Goal: Information Seeking & Learning: Learn about a topic

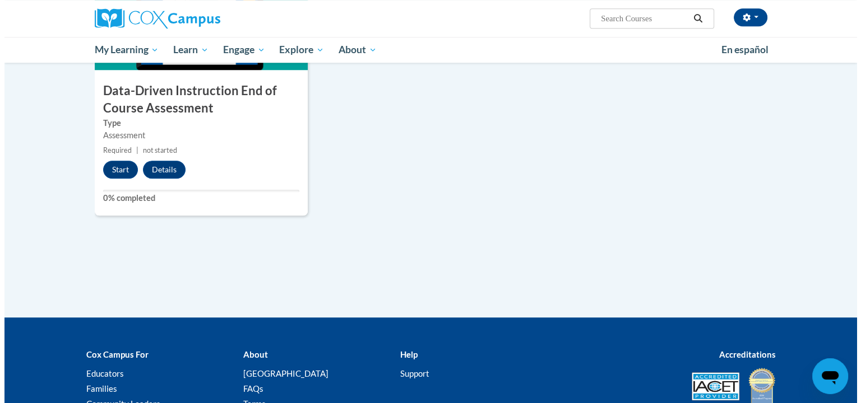
scroll to position [871, 0]
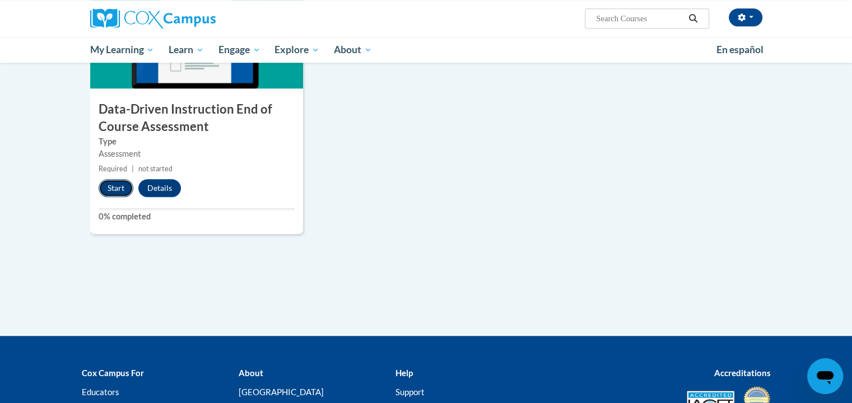
click at [112, 183] on button "Start" at bounding box center [116, 188] width 35 height 18
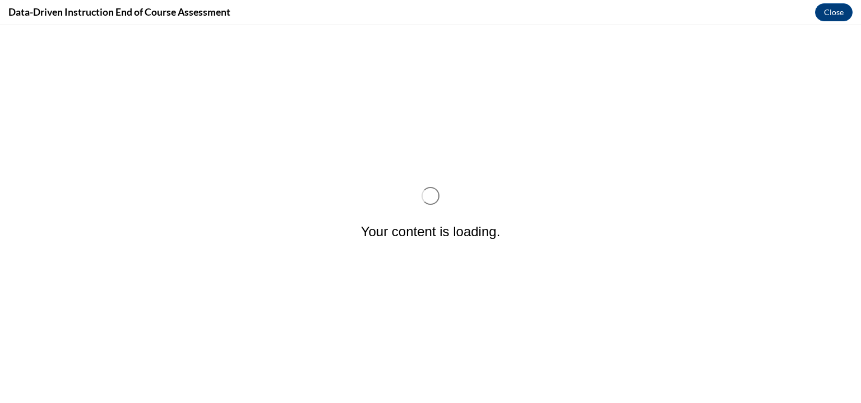
scroll to position [0, 0]
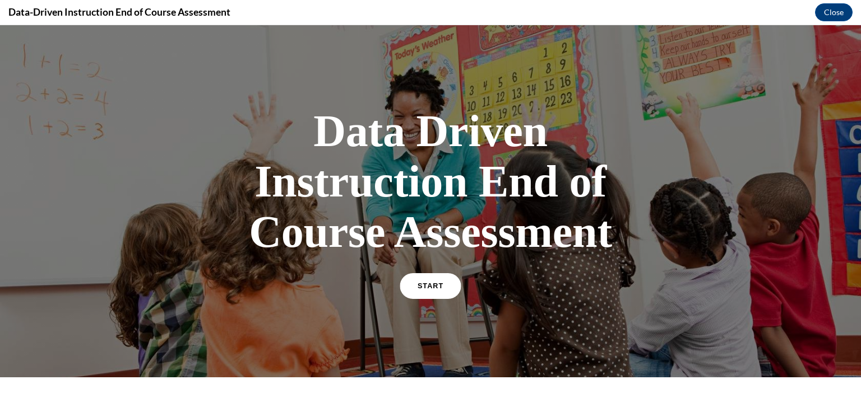
click at [425, 285] on span "START" at bounding box center [431, 286] width 26 height 8
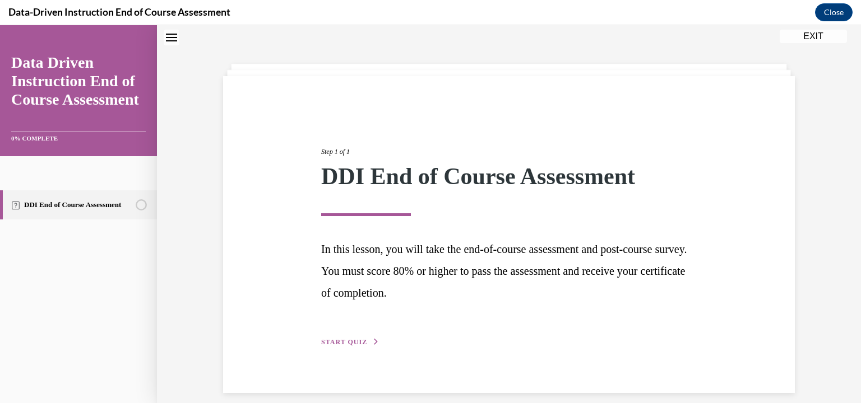
scroll to position [47, 0]
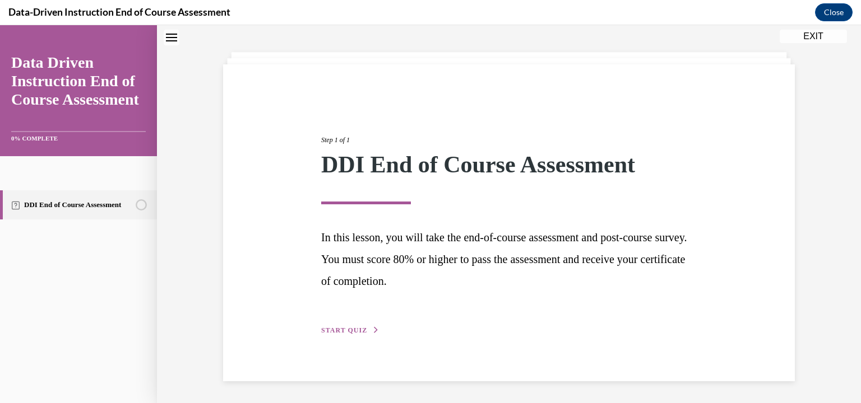
click at [349, 333] on span "START QUIZ" at bounding box center [344, 331] width 46 height 8
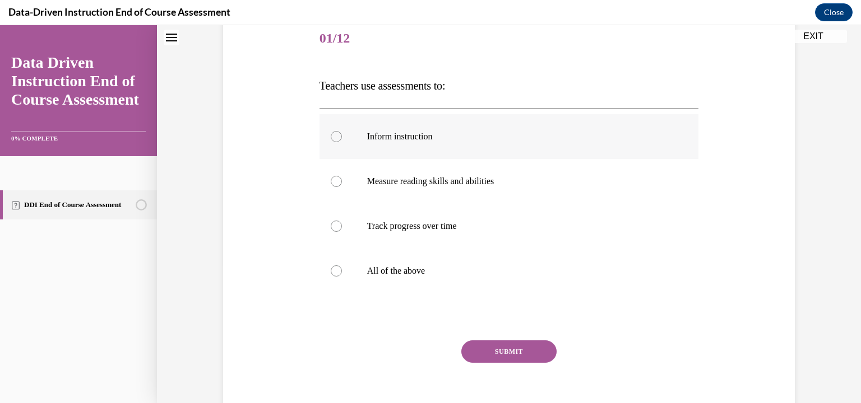
scroll to position [135, 0]
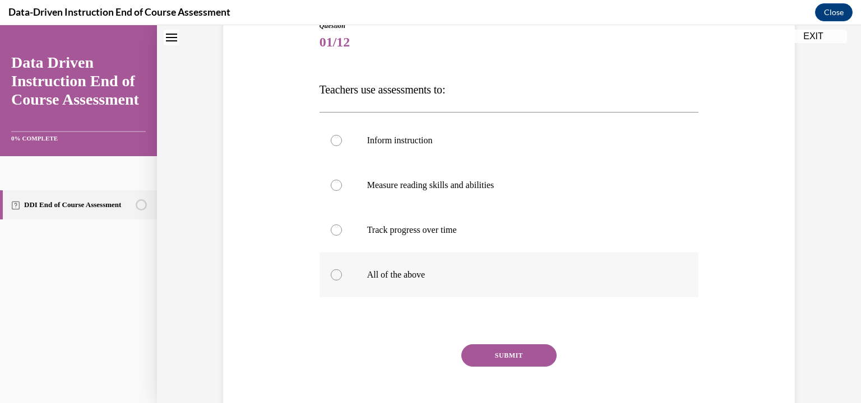
click at [332, 277] on div at bounding box center [336, 275] width 11 height 11
click at [332, 277] on input "All of the above" at bounding box center [336, 275] width 11 height 11
radio input "true"
click at [535, 361] on button "SUBMIT" at bounding box center [508, 356] width 95 height 22
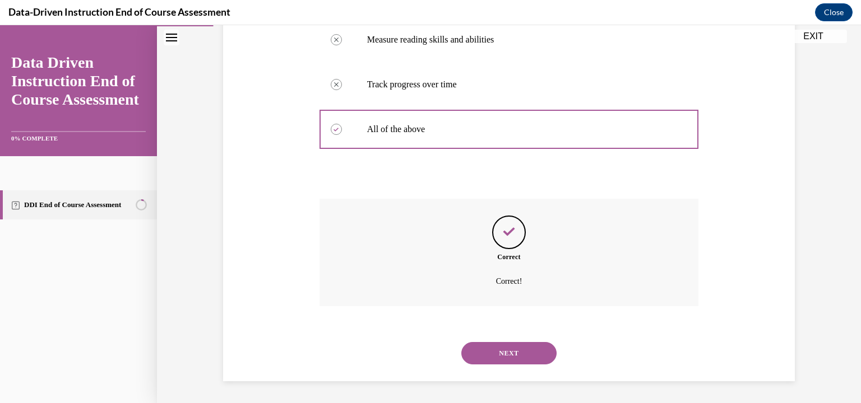
click at [538, 352] on button "NEXT" at bounding box center [508, 353] width 95 height 22
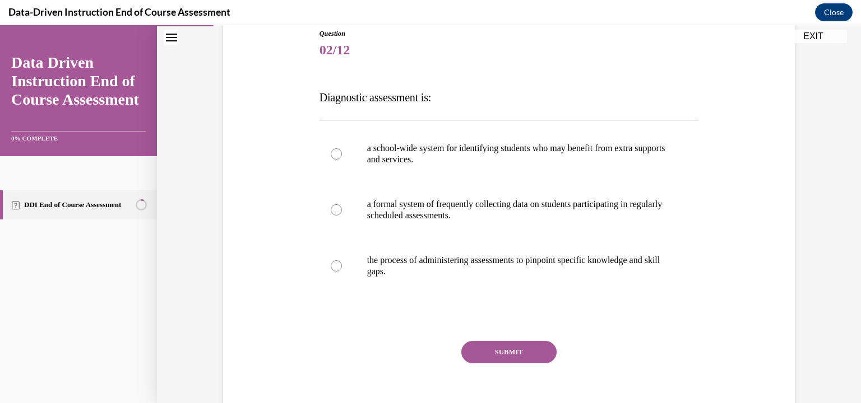
scroll to position [124, 0]
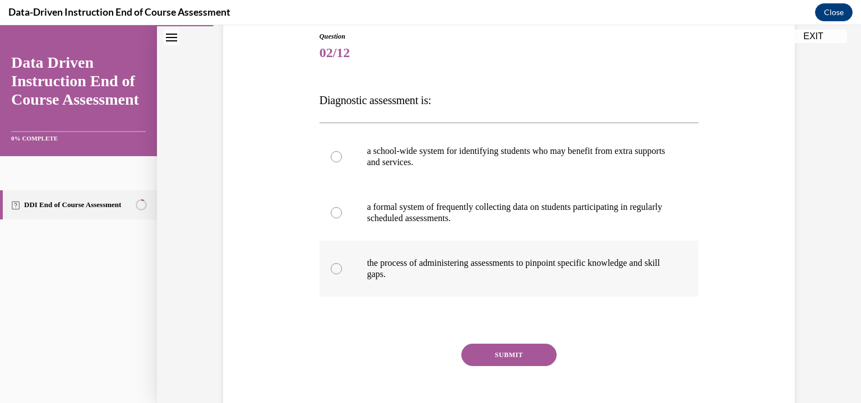
click at [336, 272] on label "the process of administering assessments to pinpoint specific knowledge and ski…" at bounding box center [508, 269] width 379 height 56
click at [336, 272] on input "the process of administering assessments to pinpoint specific knowledge and ski…" at bounding box center [336, 268] width 11 height 11
radio input "true"
click at [513, 363] on button "SUBMIT" at bounding box center [508, 355] width 95 height 22
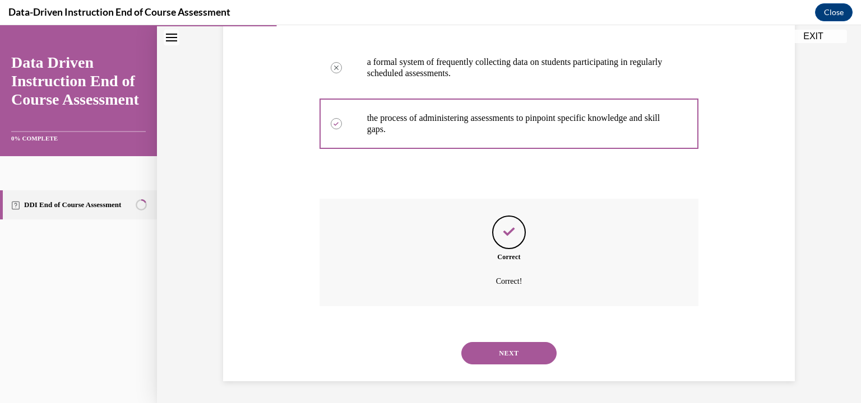
click at [519, 351] on button "NEXT" at bounding box center [508, 353] width 95 height 22
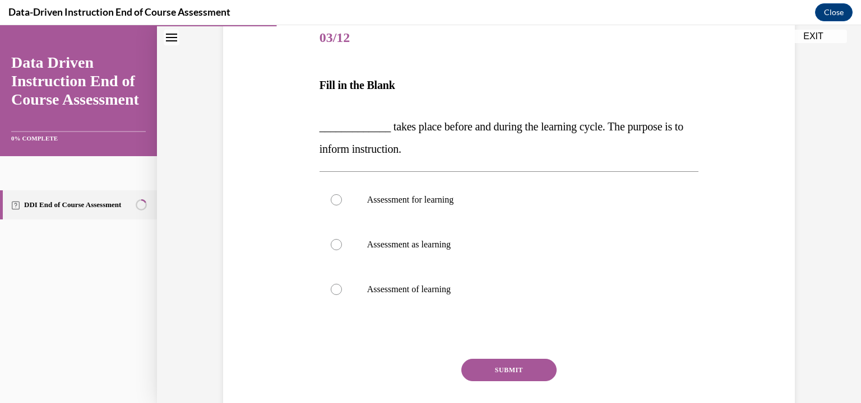
scroll to position [137, 0]
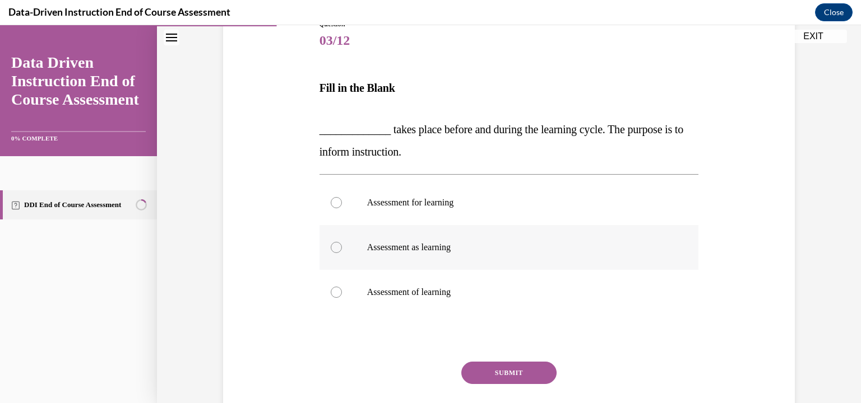
click at [337, 251] on label "Assessment as learning" at bounding box center [508, 247] width 379 height 45
click at [337, 251] on input "Assessment as learning" at bounding box center [336, 247] width 11 height 11
radio input "true"
click at [514, 377] on button "SUBMIT" at bounding box center [508, 373] width 95 height 22
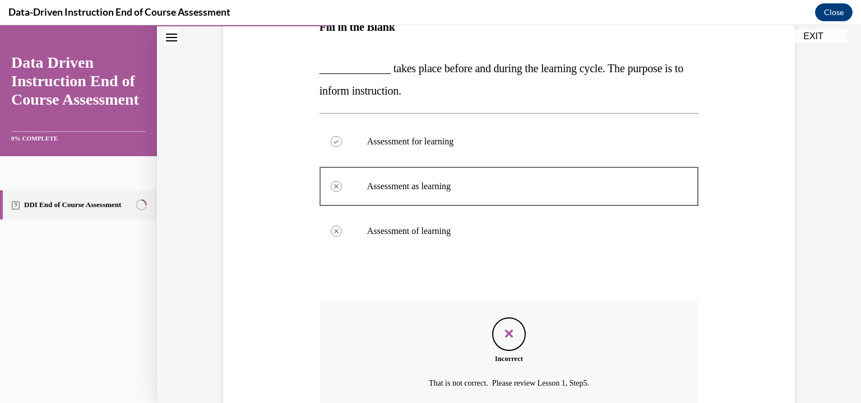
scroll to position [198, 0]
click at [333, 141] on icon at bounding box center [335, 142] width 5 height 4
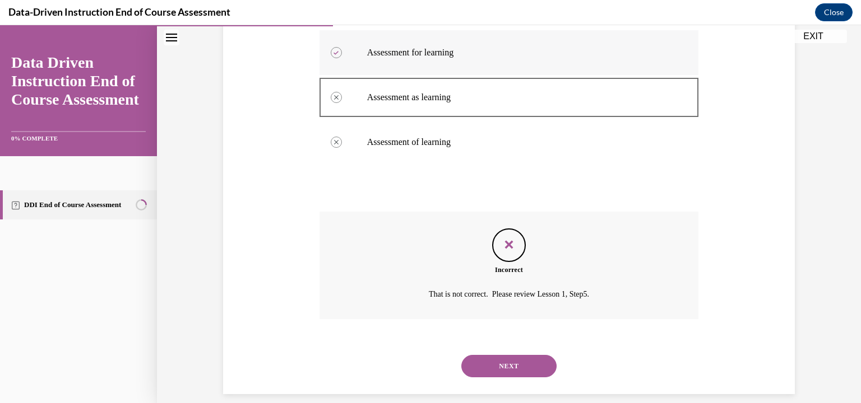
scroll to position [296, 0]
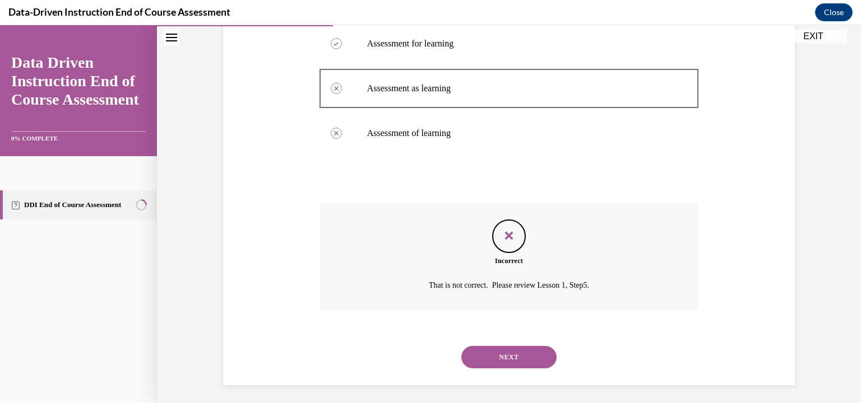
click at [514, 363] on button "NEXT" at bounding box center [508, 357] width 95 height 22
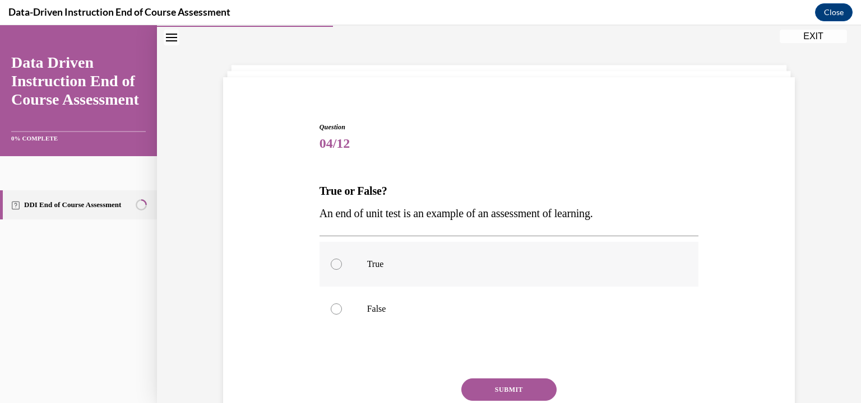
click at [331, 262] on div at bounding box center [336, 264] width 11 height 11
click at [331, 262] on input "True" at bounding box center [336, 264] width 11 height 11
radio input "true"
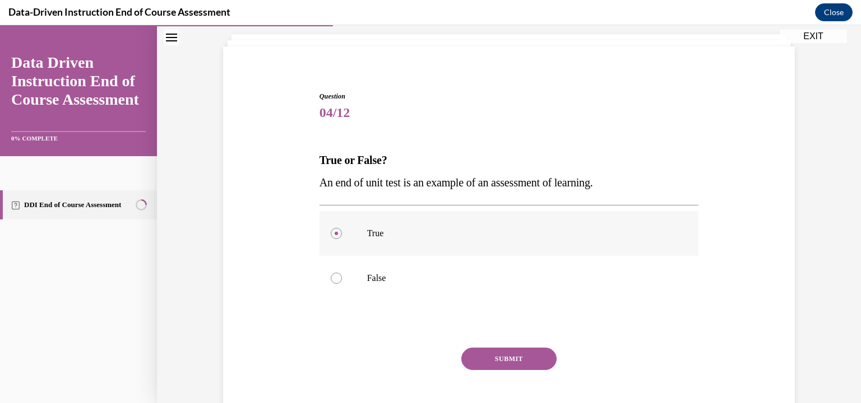
scroll to position [90, 0]
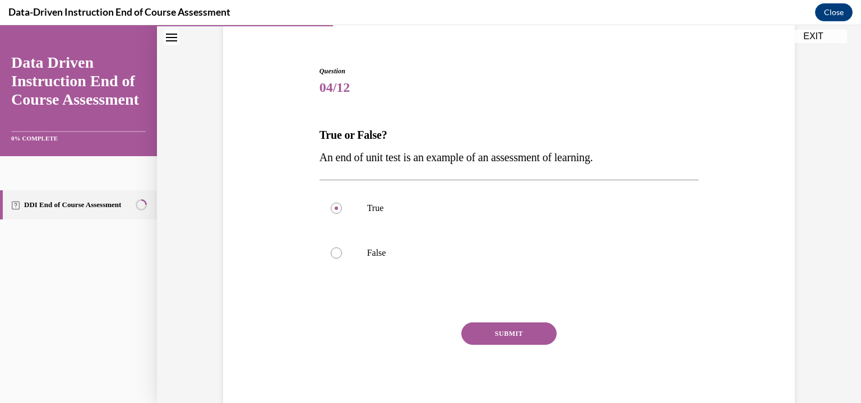
click at [520, 336] on button "SUBMIT" at bounding box center [508, 334] width 95 height 22
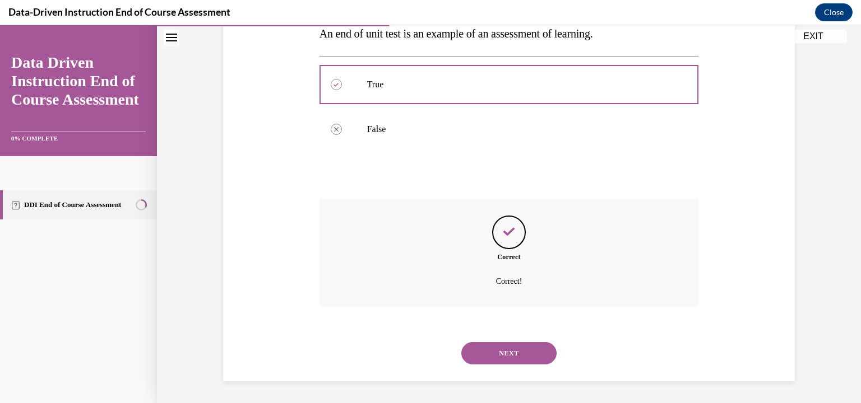
click at [517, 357] on button "NEXT" at bounding box center [508, 353] width 95 height 22
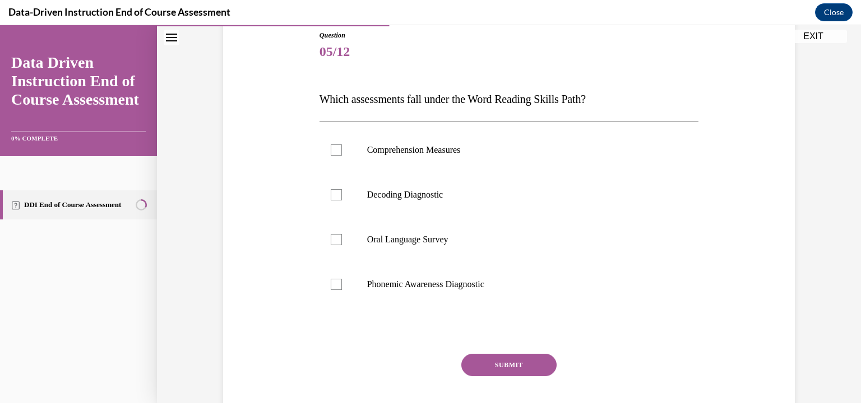
scroll to position [124, 0]
click at [335, 194] on div at bounding box center [336, 196] width 11 height 11
click at [335, 194] on input "Decoding Diagnostic" at bounding box center [336, 196] width 11 height 11
checkbox input "true"
click at [336, 296] on label "Phonemic Awareness Diagnostic" at bounding box center [508, 285] width 379 height 45
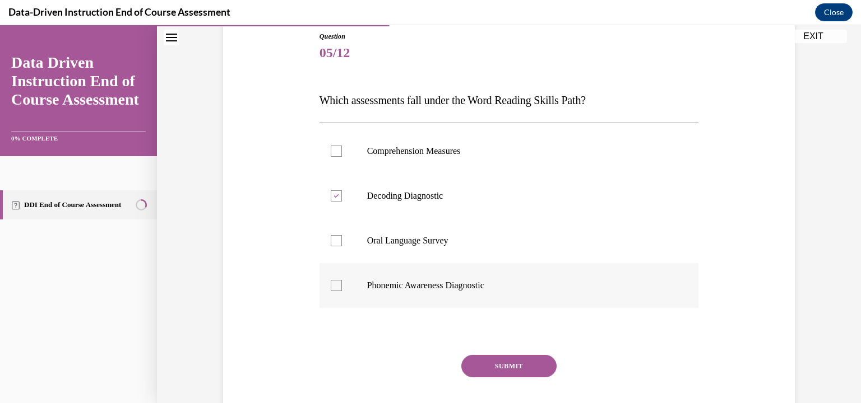
click at [336, 291] on input "Phonemic Awareness Diagnostic" at bounding box center [336, 285] width 11 height 11
checkbox input "true"
click at [524, 367] on button "SUBMIT" at bounding box center [508, 366] width 95 height 22
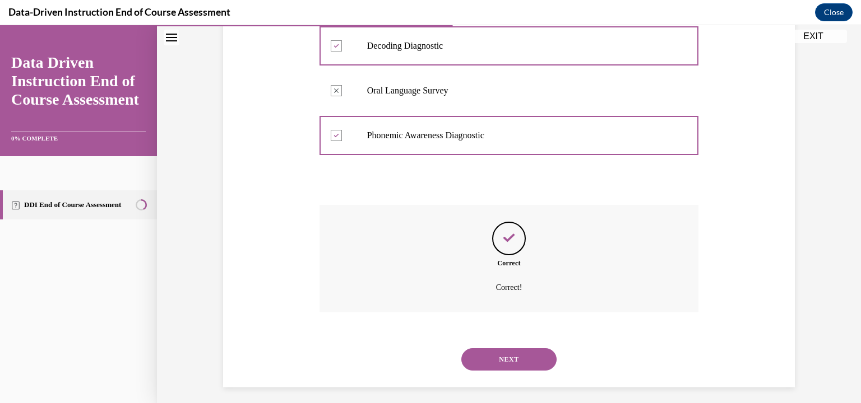
click at [517, 368] on button "NEXT" at bounding box center [508, 360] width 95 height 22
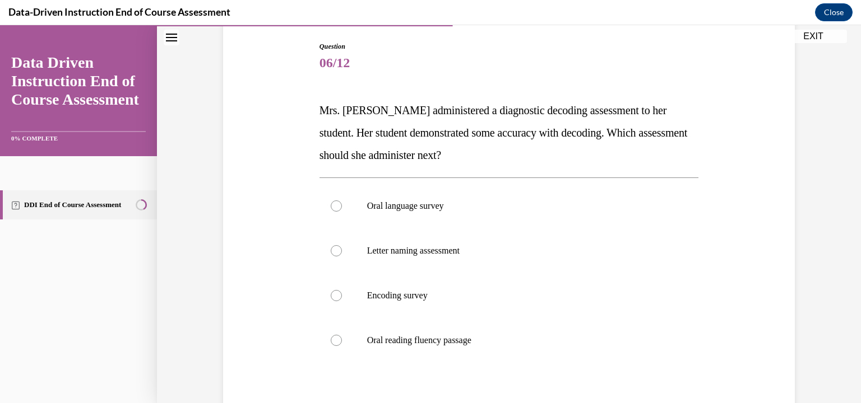
scroll to position [115, 0]
click at [334, 347] on label "Oral reading fluency passage" at bounding box center [508, 340] width 379 height 45
click at [334, 346] on input "Oral reading fluency passage" at bounding box center [336, 340] width 11 height 11
radio input "true"
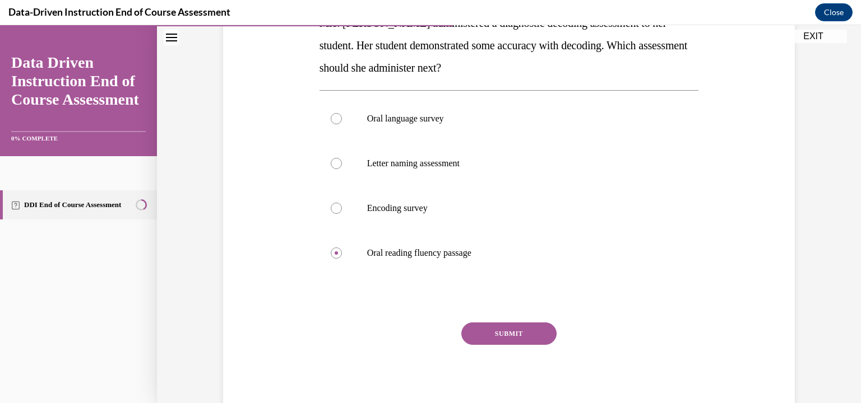
click at [522, 341] on button "SUBMIT" at bounding box center [508, 334] width 95 height 22
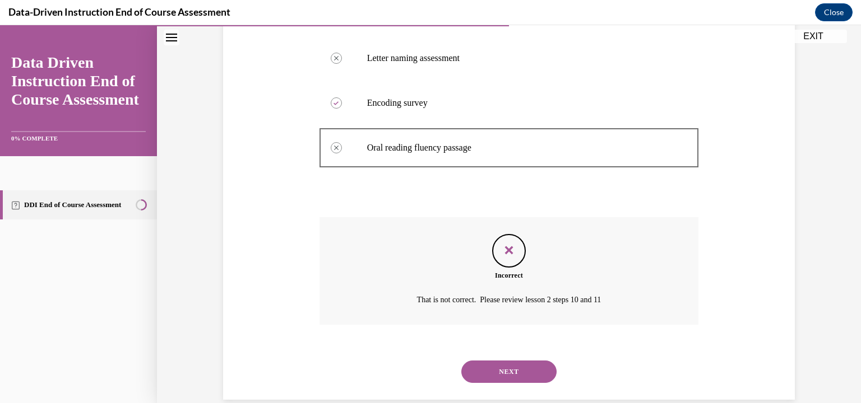
click at [520, 374] on button "NEXT" at bounding box center [508, 372] width 95 height 22
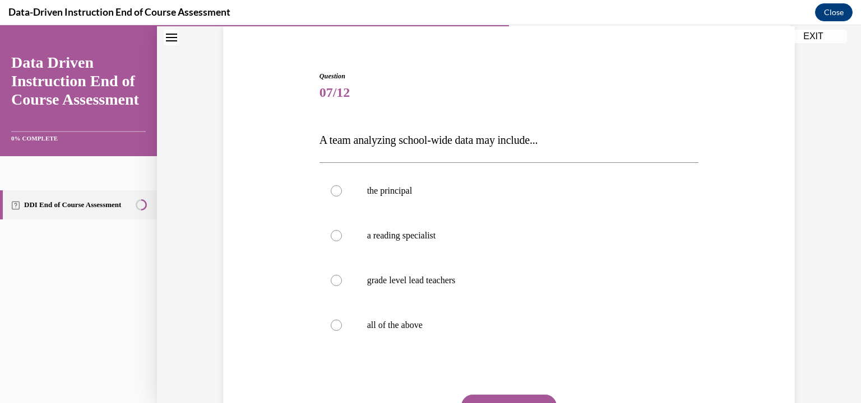
scroll to position [113, 0]
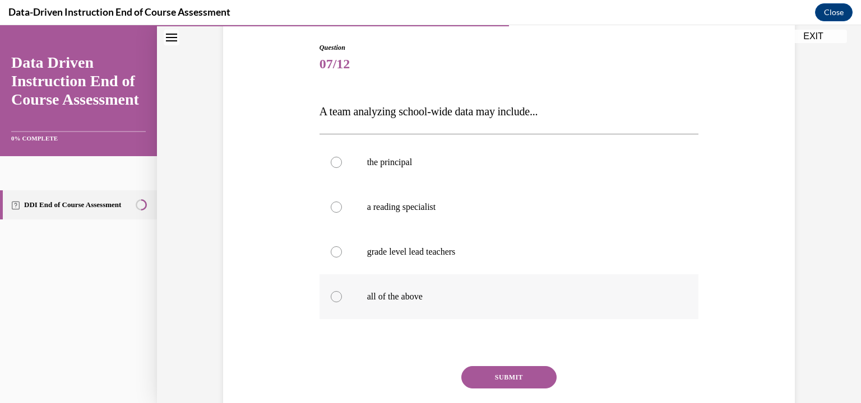
click at [333, 295] on div at bounding box center [336, 296] width 11 height 11
click at [333, 295] on input "all of the above" at bounding box center [336, 296] width 11 height 11
radio input "true"
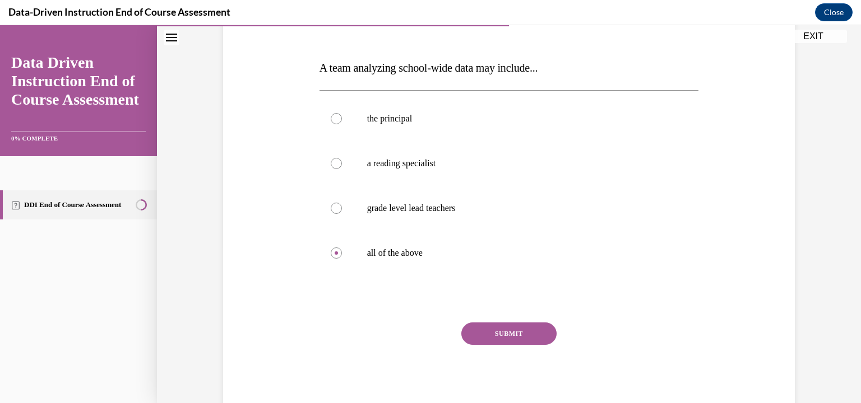
click at [515, 336] on button "SUBMIT" at bounding box center [508, 334] width 95 height 22
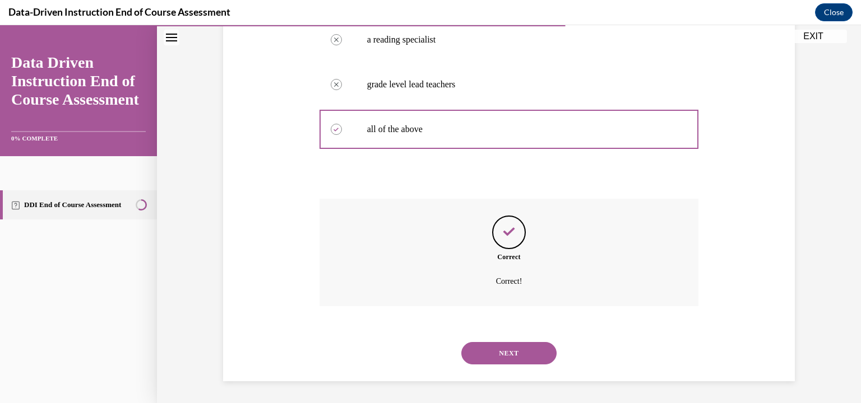
click at [520, 362] on button "NEXT" at bounding box center [508, 353] width 95 height 22
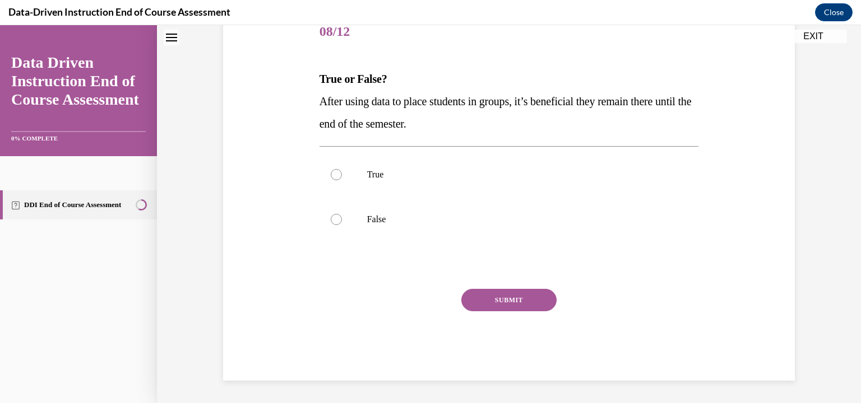
scroll to position [34, 0]
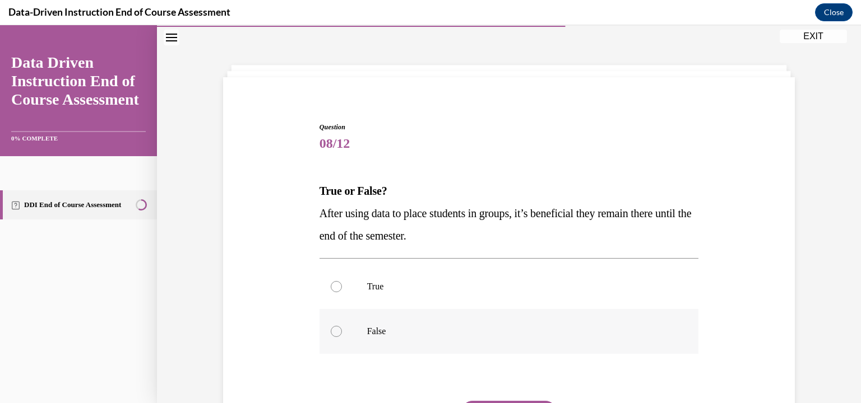
click at [332, 340] on label "False" at bounding box center [508, 331] width 379 height 45
click at [332, 337] on input "False" at bounding box center [336, 331] width 11 height 11
radio input "true"
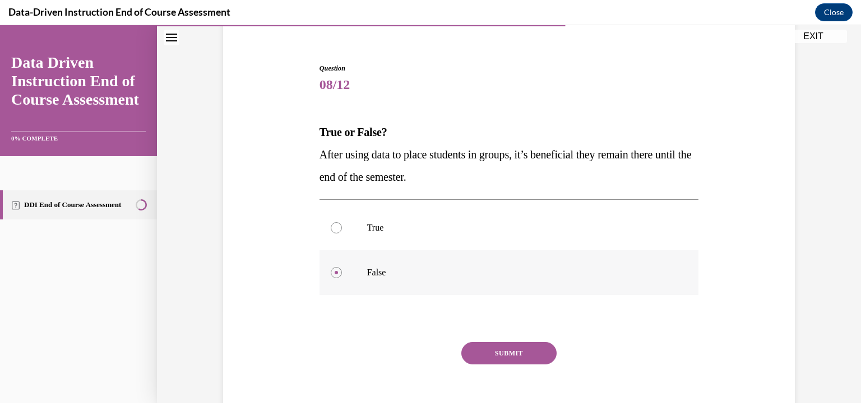
scroll to position [112, 0]
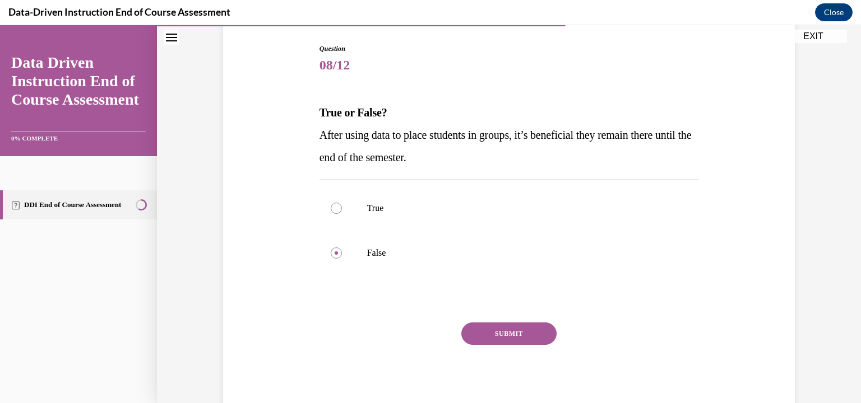
click at [517, 339] on button "SUBMIT" at bounding box center [508, 334] width 95 height 22
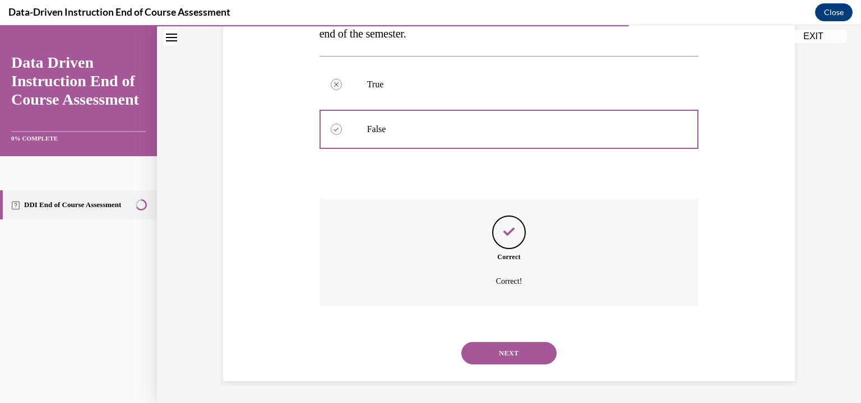
click at [516, 363] on button "NEXT" at bounding box center [508, 353] width 95 height 22
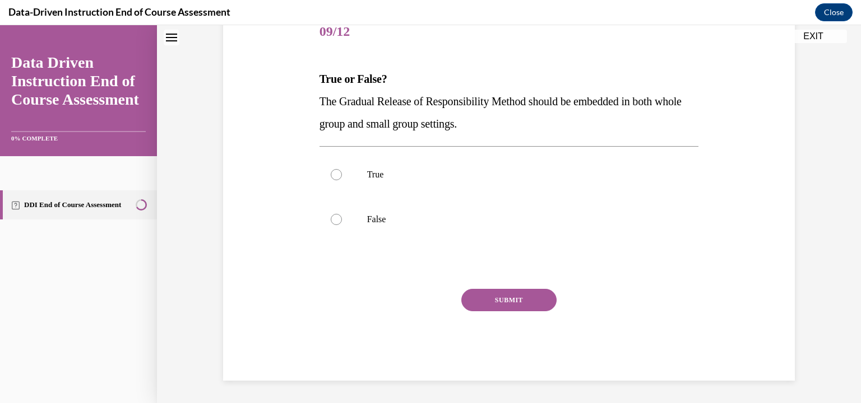
scroll to position [34, 0]
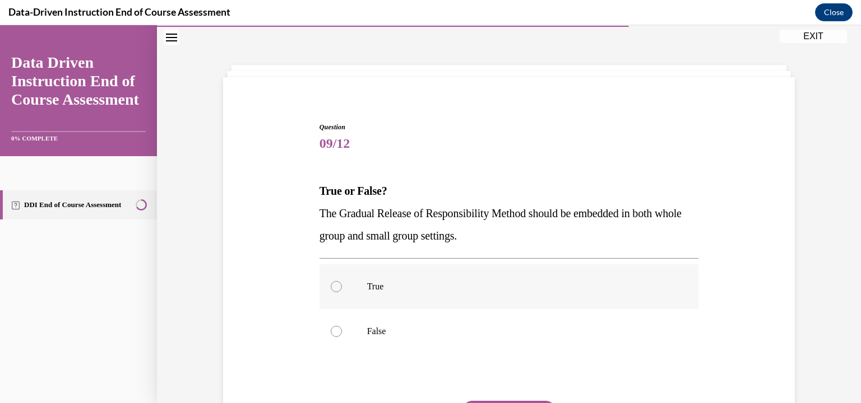
click at [332, 290] on div at bounding box center [336, 286] width 11 height 11
click at [332, 290] on input "True" at bounding box center [336, 286] width 11 height 11
radio input "true"
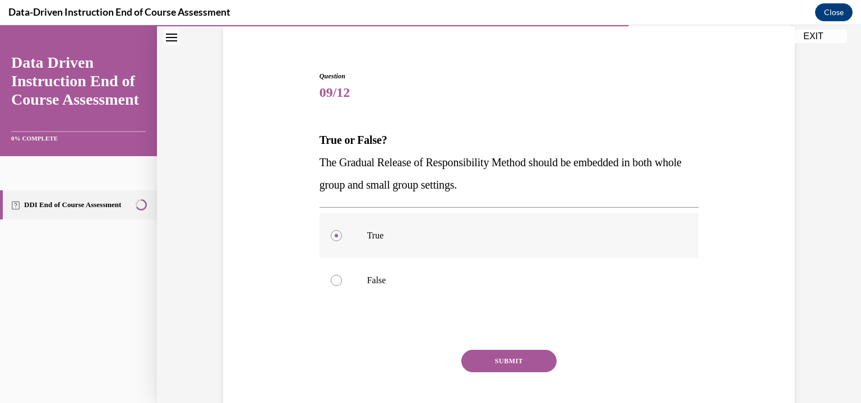
scroll to position [112, 0]
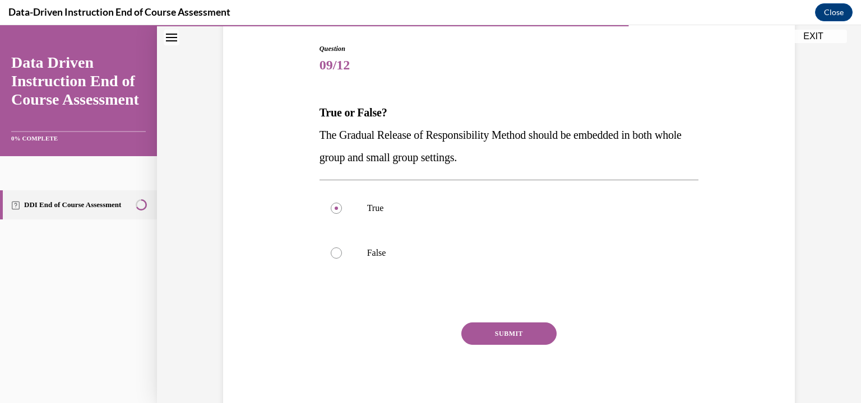
click at [517, 342] on button "SUBMIT" at bounding box center [508, 334] width 95 height 22
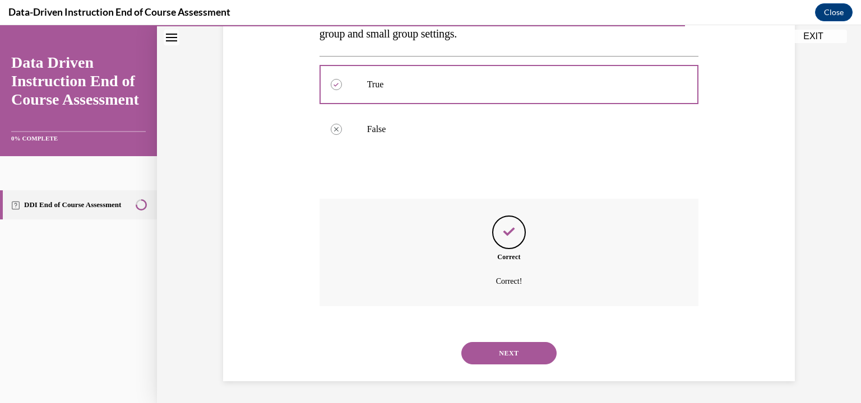
click at [531, 356] on button "NEXT" at bounding box center [508, 353] width 95 height 22
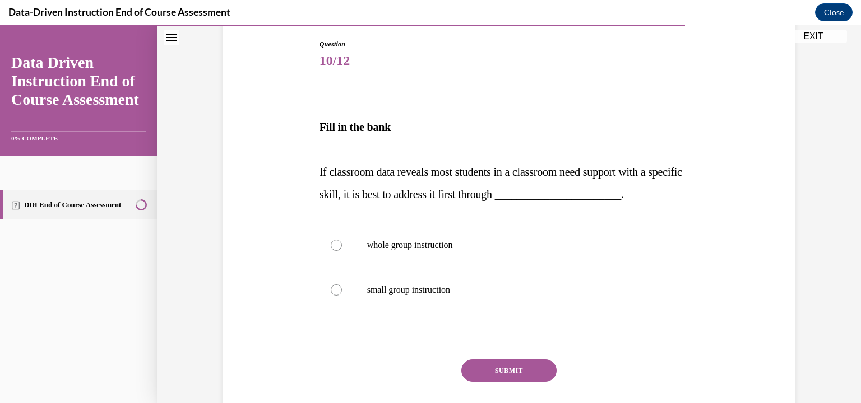
scroll to position [153, 0]
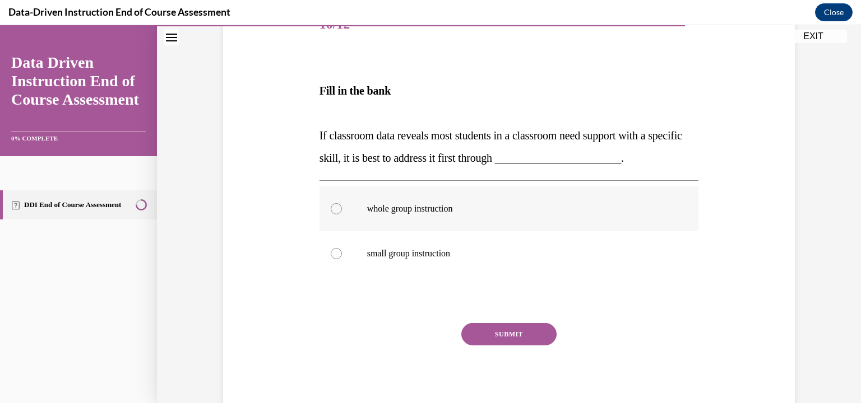
click at [331, 206] on div at bounding box center [336, 208] width 11 height 11
click at [331, 206] on input "whole group instruction" at bounding box center [336, 208] width 11 height 11
radio input "true"
click at [515, 334] on button "SUBMIT" at bounding box center [508, 334] width 95 height 22
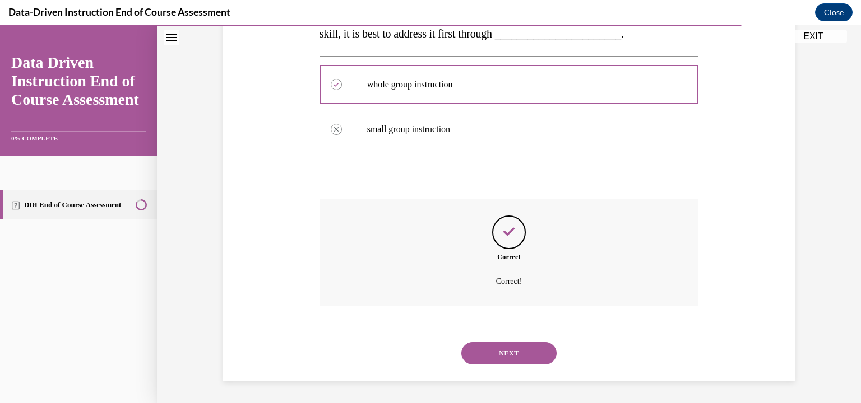
click at [513, 364] on button "NEXT" at bounding box center [508, 353] width 95 height 22
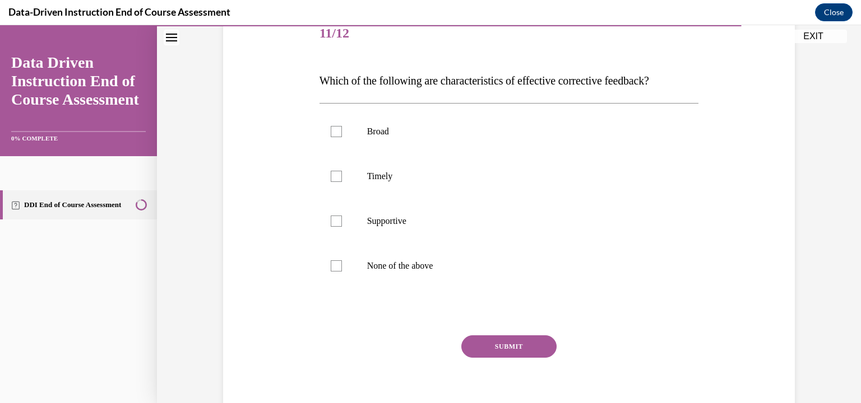
scroll to position [145, 0]
click at [331, 175] on div at bounding box center [336, 175] width 11 height 11
click at [331, 175] on input "Timely" at bounding box center [336, 175] width 11 height 11
checkbox input "true"
click at [331, 222] on div at bounding box center [336, 220] width 11 height 11
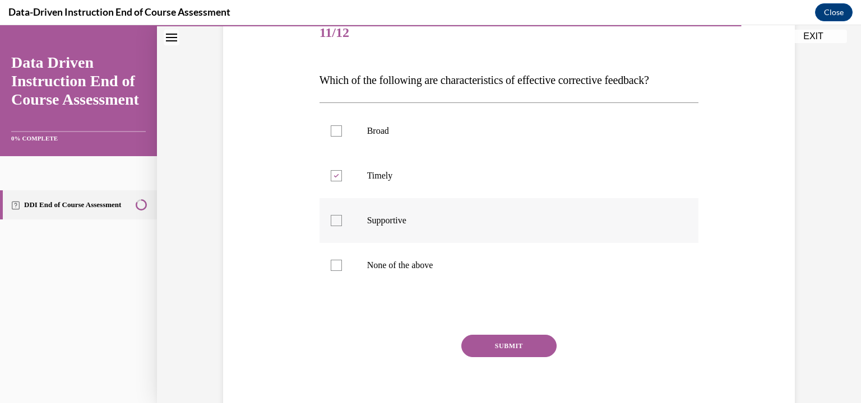
click at [331, 222] on input "Supportive" at bounding box center [336, 220] width 11 height 11
checkbox input "true"
click at [525, 350] on button "SUBMIT" at bounding box center [508, 346] width 95 height 22
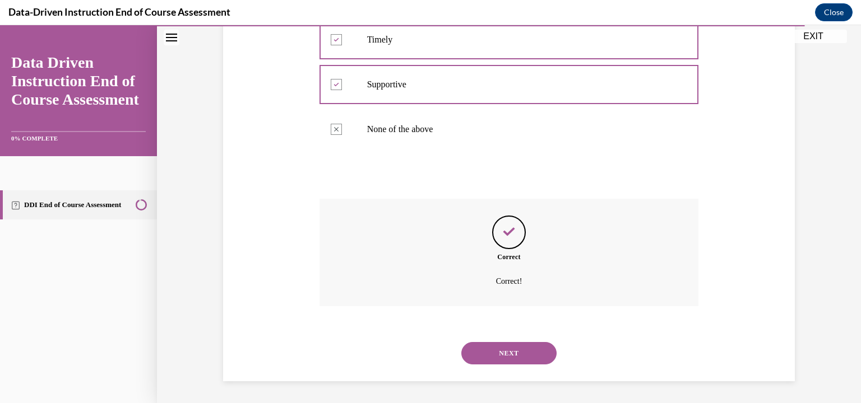
click at [527, 363] on button "NEXT" at bounding box center [508, 353] width 95 height 22
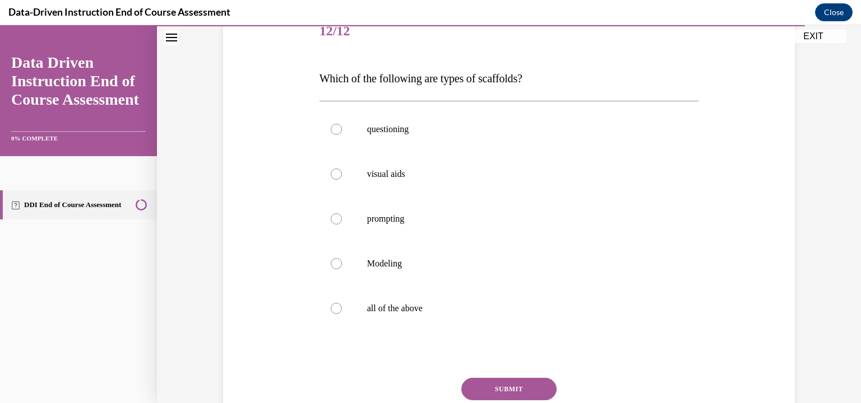
scroll to position [148, 0]
click at [345, 307] on label "all of the above" at bounding box center [508, 307] width 379 height 45
click at [342, 307] on input "all of the above" at bounding box center [336, 306] width 11 height 11
radio input "true"
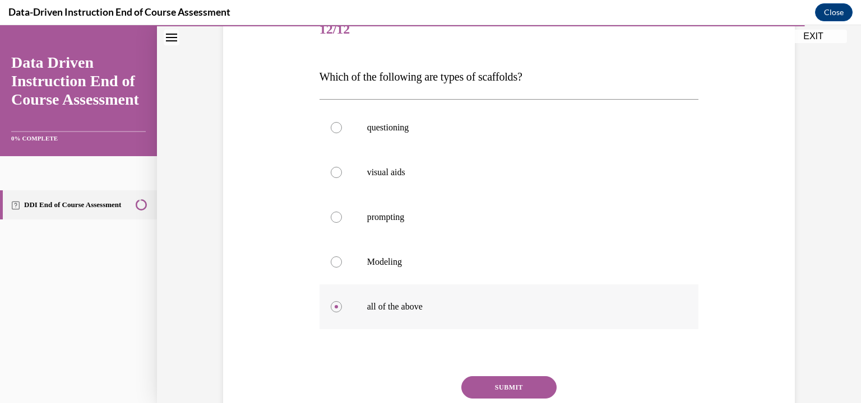
scroll to position [202, 0]
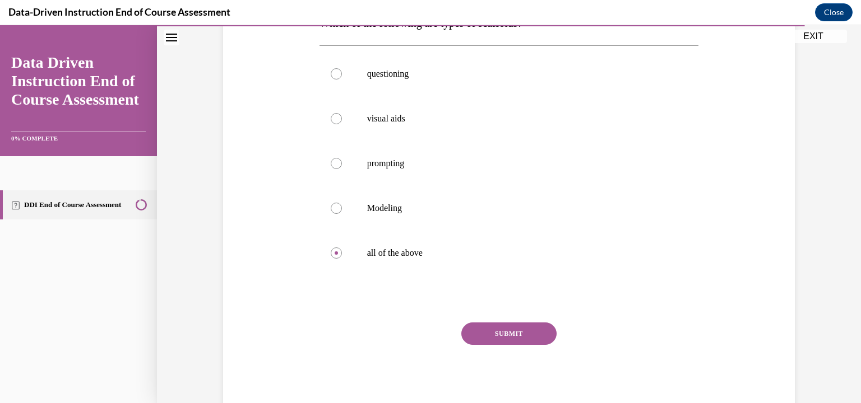
click at [519, 341] on button "SUBMIT" at bounding box center [508, 334] width 95 height 22
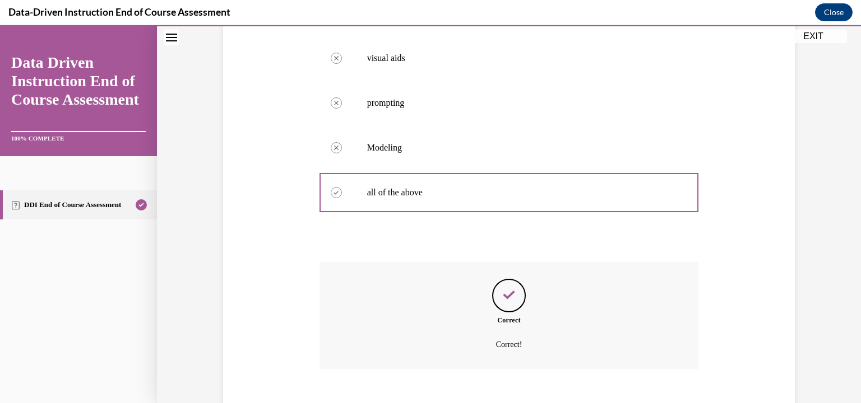
scroll to position [326, 0]
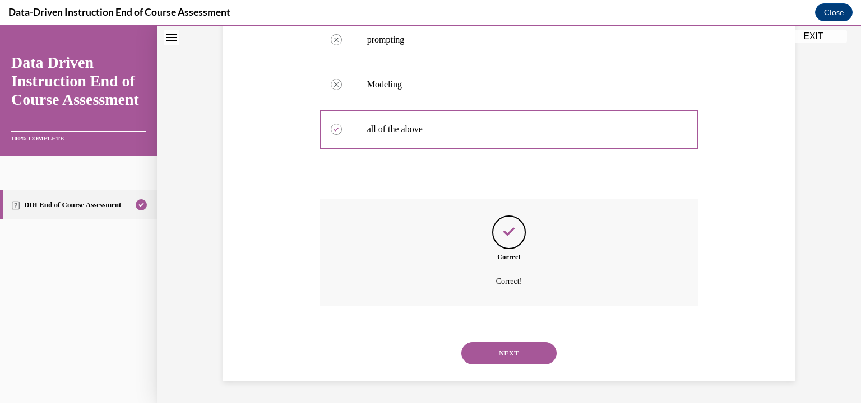
click at [515, 353] on button "NEXT" at bounding box center [508, 353] width 95 height 22
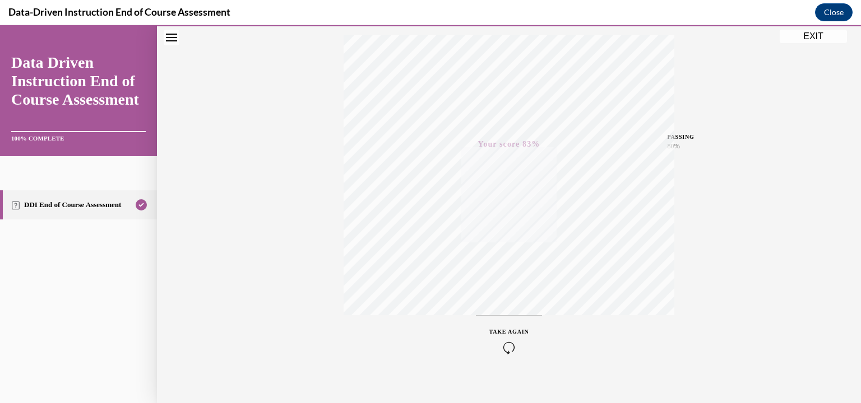
scroll to position [196, 0]
click at [809, 33] on button "EXIT" at bounding box center [813, 36] width 67 height 13
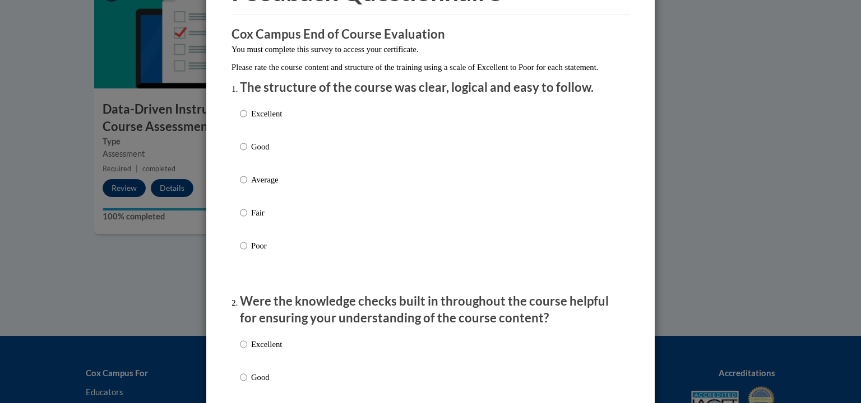
scroll to position [80, 0]
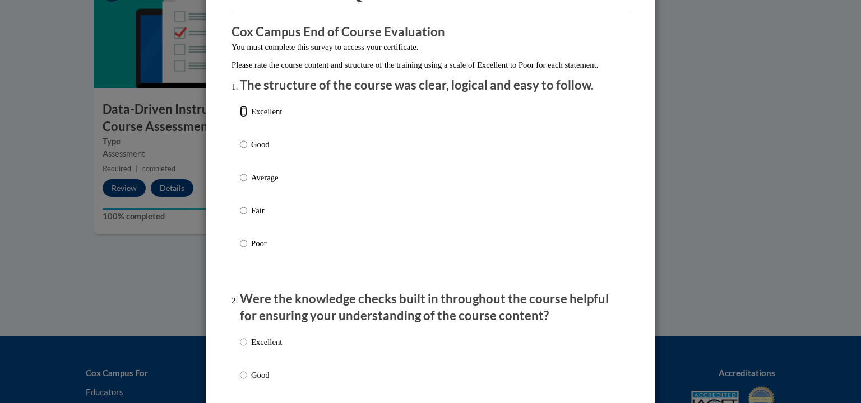
click at [240, 118] on input "Excellent" at bounding box center [243, 111] width 7 height 12
radio input "true"
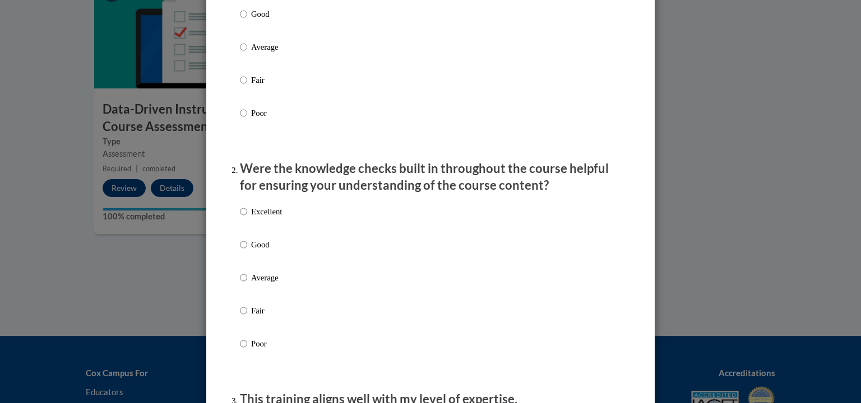
scroll to position [222, 0]
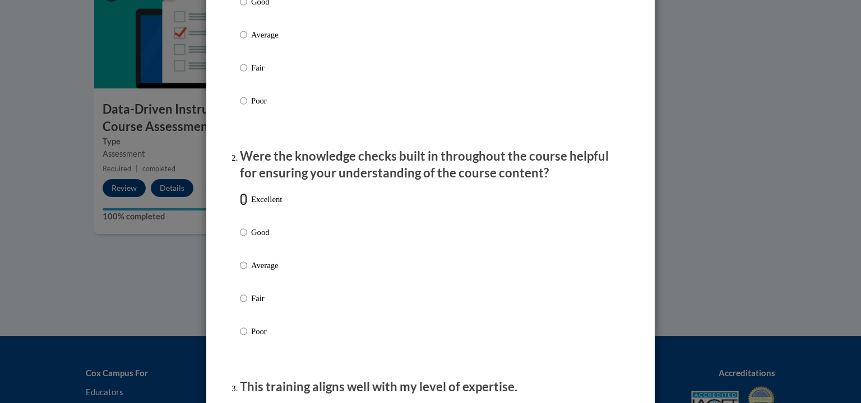
click at [240, 206] on input "Excellent" at bounding box center [243, 199] width 7 height 12
radio input "true"
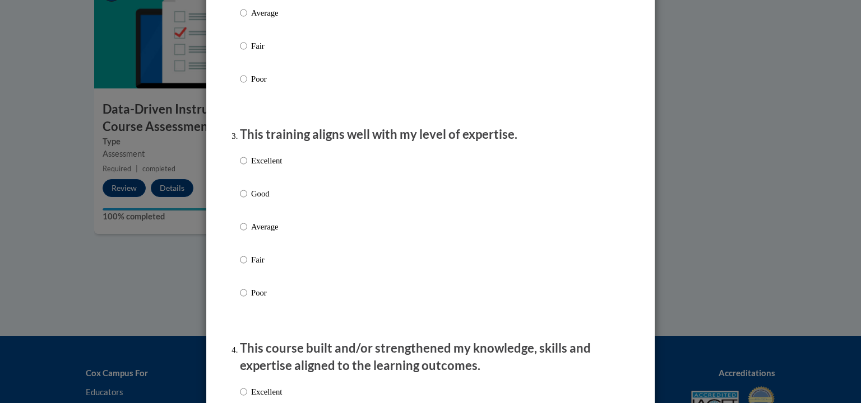
scroll to position [477, 0]
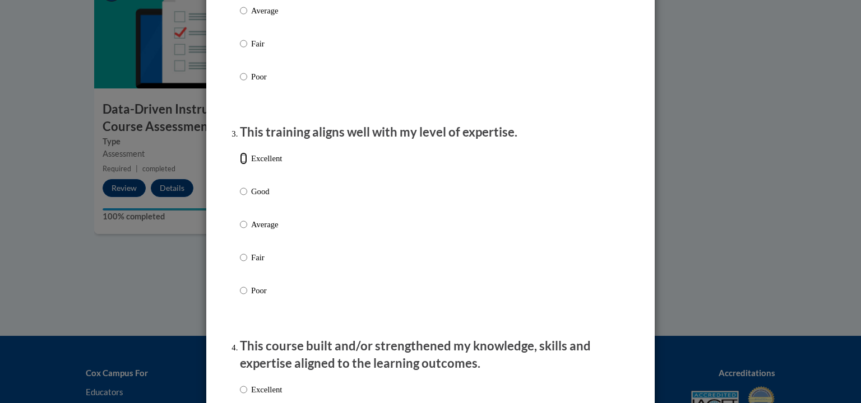
click at [240, 165] on input "Excellent" at bounding box center [243, 158] width 7 height 12
radio input "true"
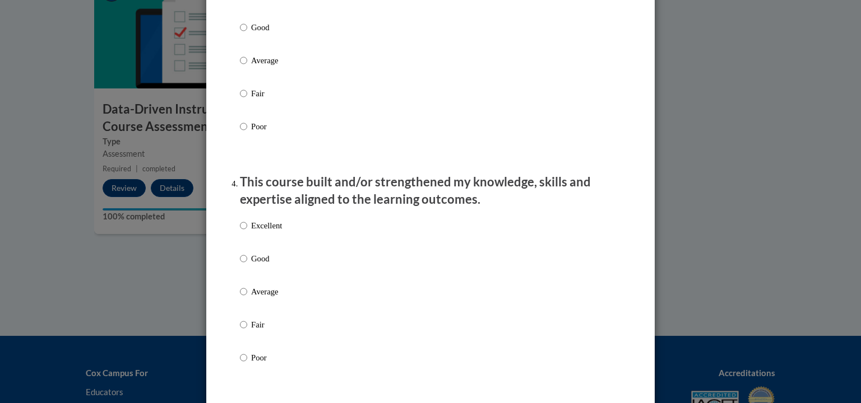
scroll to position [657, 0]
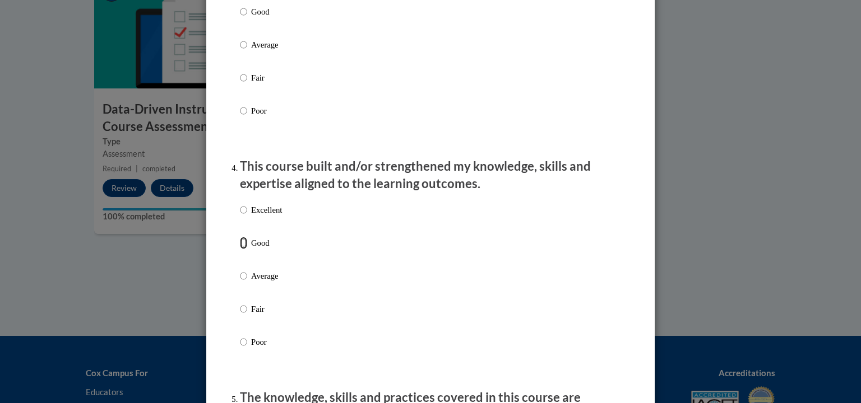
click at [240, 249] on input "Good" at bounding box center [243, 243] width 7 height 12
radio input "true"
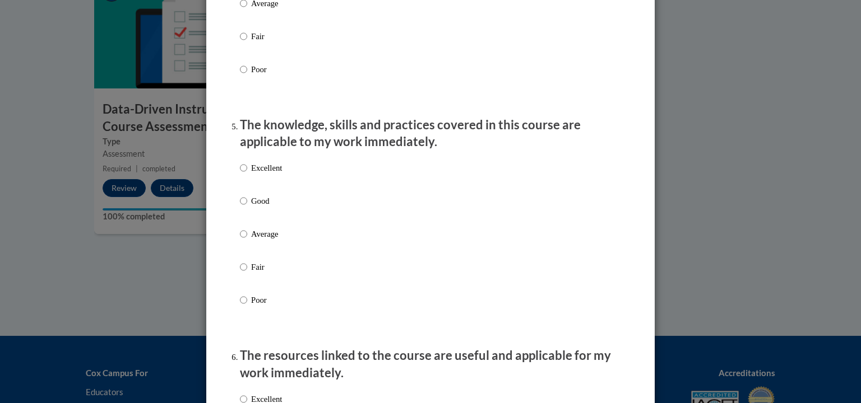
scroll to position [933, 0]
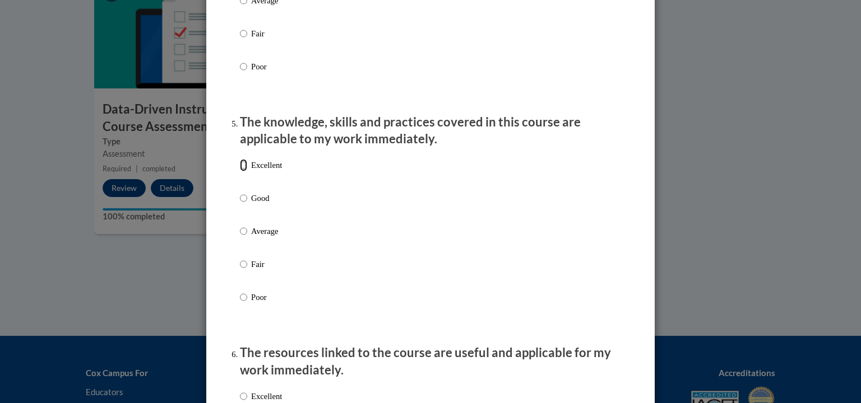
click at [240, 171] on input "Excellent" at bounding box center [243, 165] width 7 height 12
radio input "true"
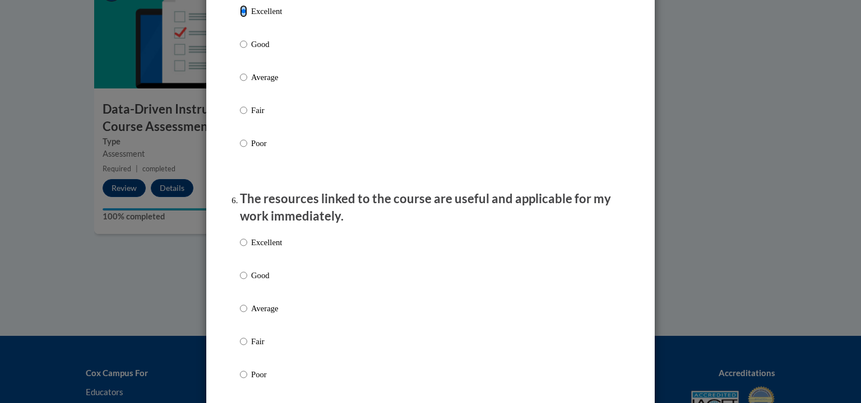
scroll to position [1101, 0]
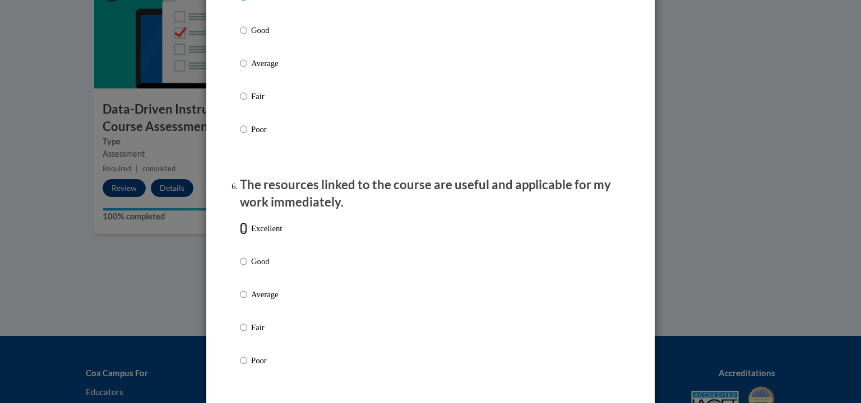
click at [240, 235] on input "Excellent" at bounding box center [243, 228] width 7 height 12
radio input "true"
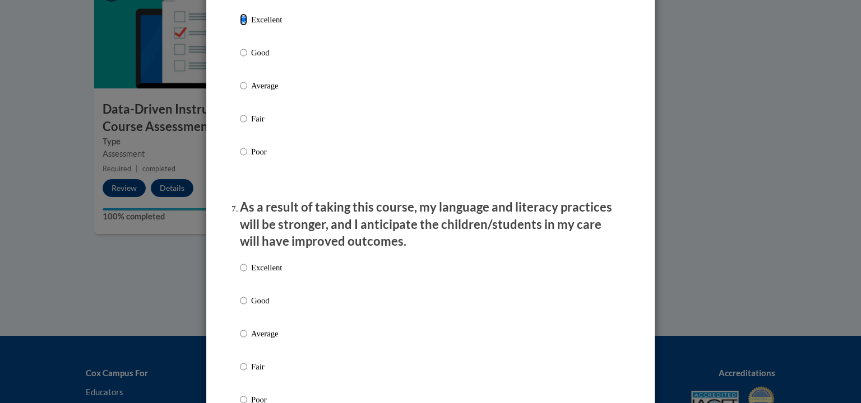
scroll to position [1323, 0]
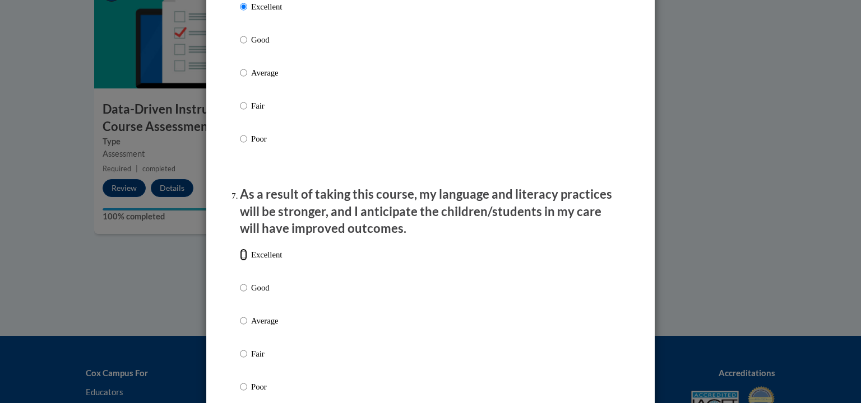
click at [240, 261] on input "Excellent" at bounding box center [243, 255] width 7 height 12
radio input "true"
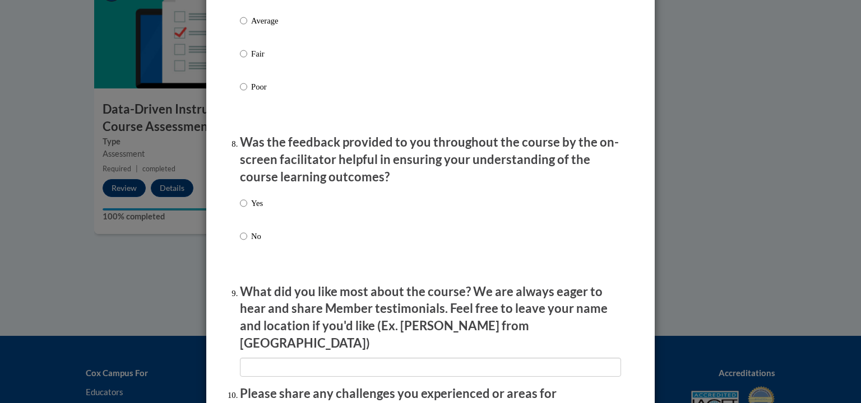
scroll to position [1636, 0]
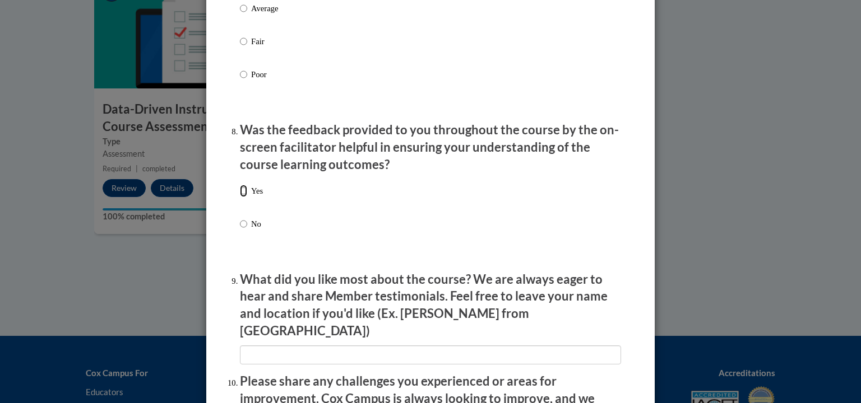
click at [240, 197] on input "Yes" at bounding box center [243, 191] width 7 height 12
radio input "true"
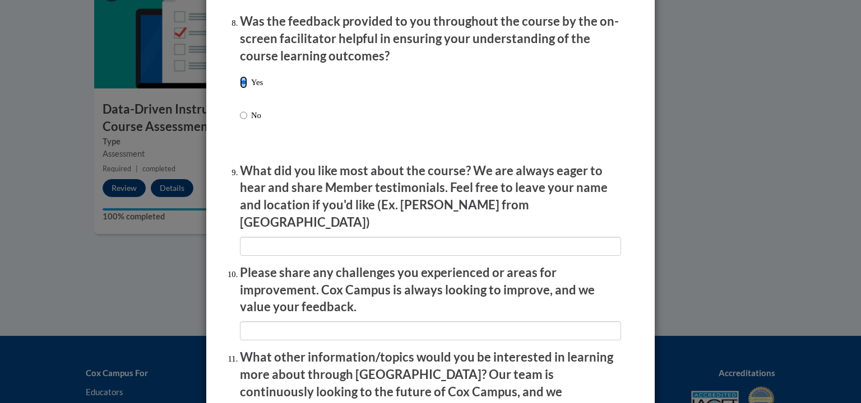
scroll to position [1745, 0]
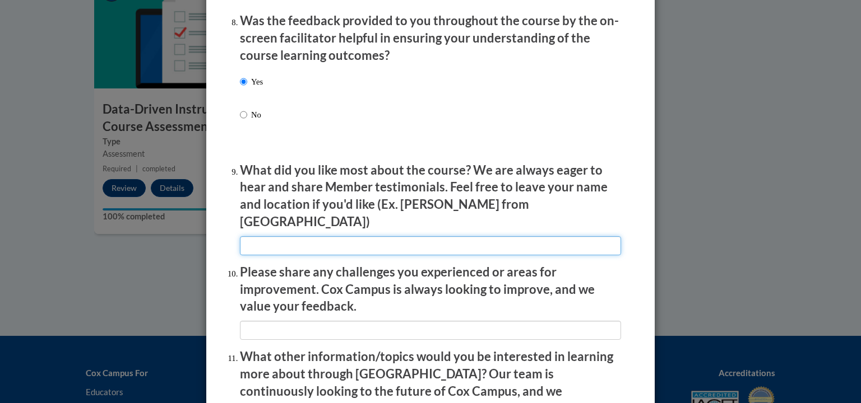
click at [428, 240] on input "textbox" at bounding box center [430, 245] width 381 height 19
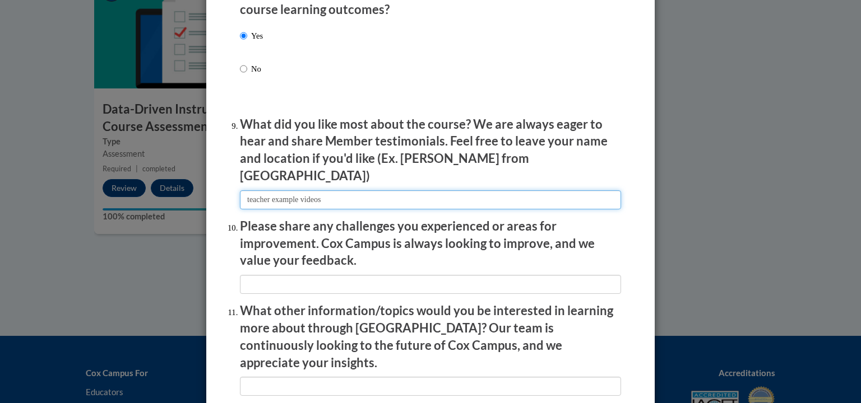
scroll to position [1851, 0]
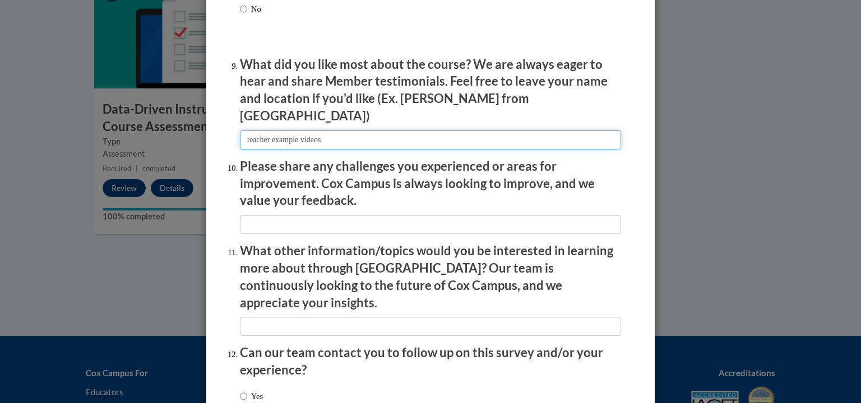
type input "teacher example videos"
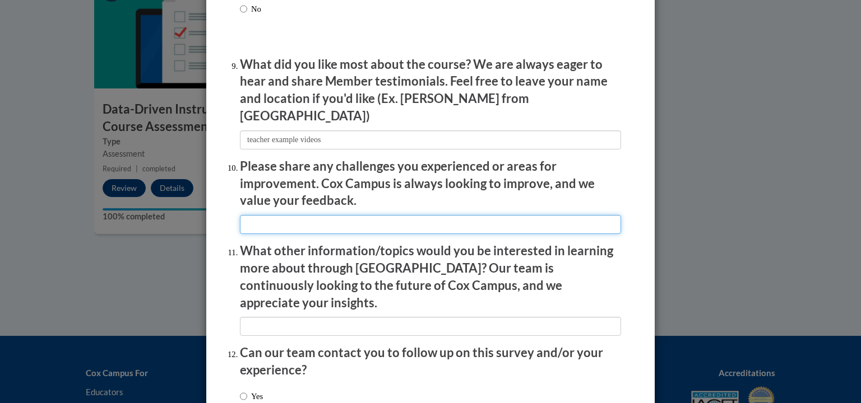
click at [548, 224] on input "textbox" at bounding box center [430, 224] width 381 height 19
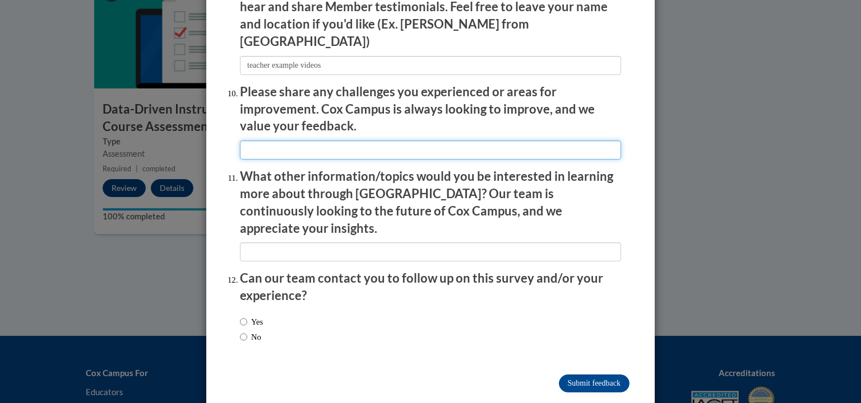
scroll to position [1930, 0]
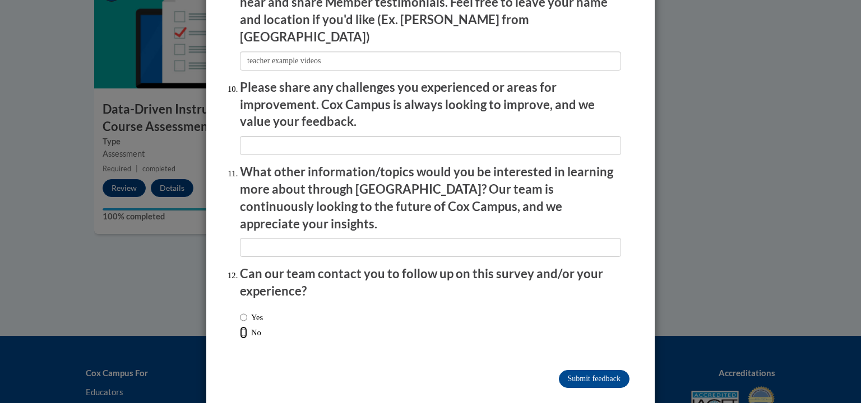
click at [240, 327] on input "No" at bounding box center [243, 333] width 7 height 12
radio input "true"
click at [607, 370] on input "Submit feedback" at bounding box center [594, 379] width 71 height 18
